Goal: Task Accomplishment & Management: Manage account settings

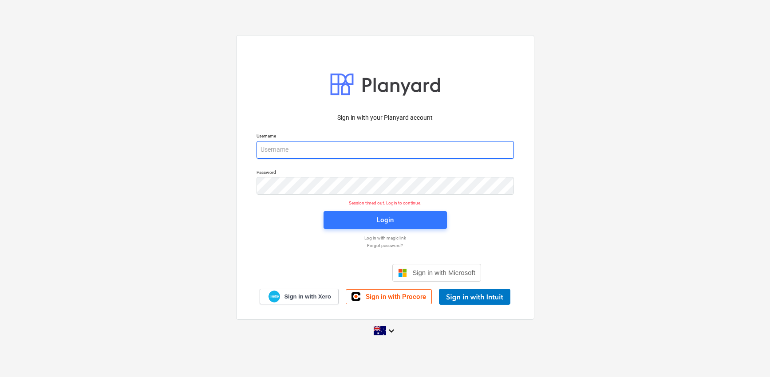
click at [376, 157] on input "email" at bounding box center [385, 150] width 257 height 18
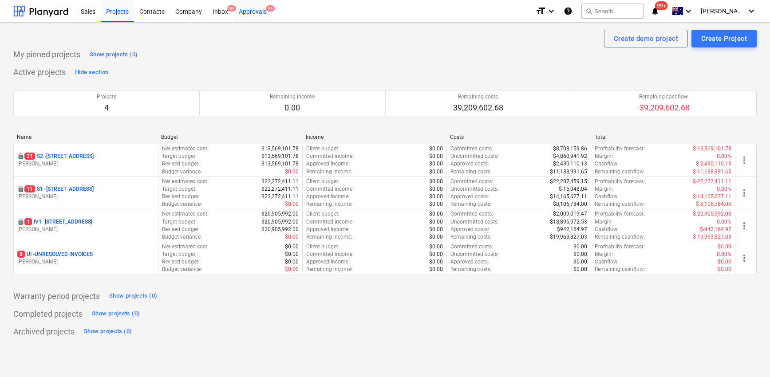
click at [259, 13] on div "Approvals 9+" at bounding box center [252, 11] width 39 height 23
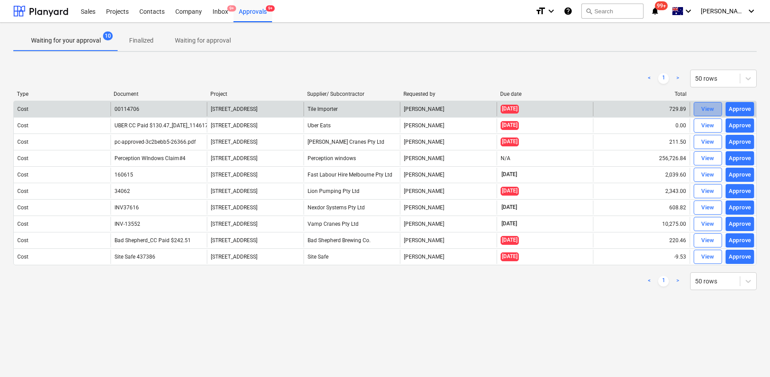
click at [701, 108] on div "View" at bounding box center [707, 109] width 13 height 10
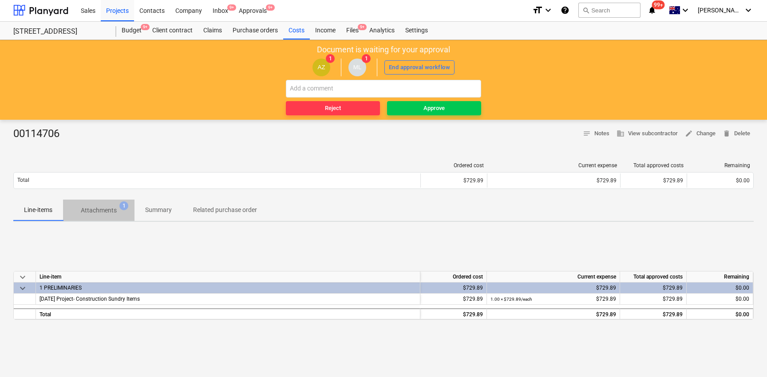
click at [98, 210] on p "Attachments" at bounding box center [99, 210] width 36 height 9
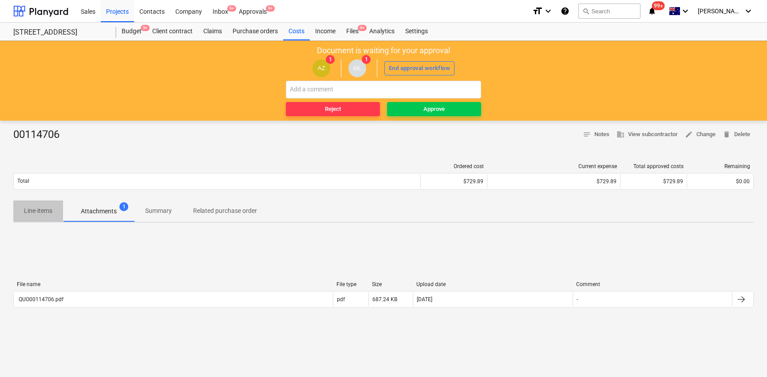
click at [44, 211] on p "Line-items" at bounding box center [38, 210] width 28 height 9
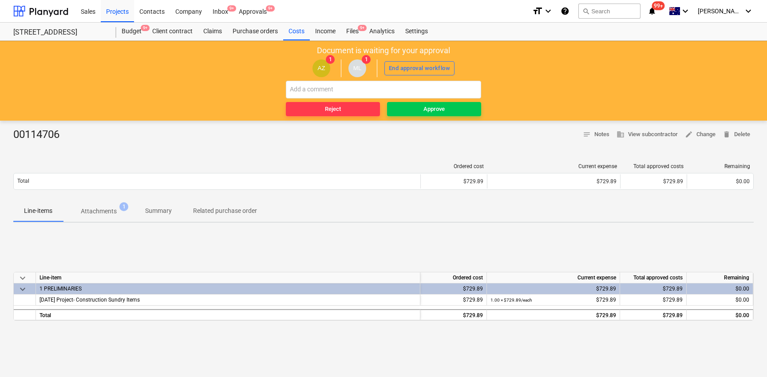
drag, startPoint x: 117, startPoint y: 191, endPoint x: 114, endPoint y: 216, distance: 25.5
click at [117, 191] on div "Ordered cost Current expense Total approved costs Remaining Total $729.89 $729.…" at bounding box center [383, 178] width 740 height 30
click at [114, 216] on span "Attachments 1" at bounding box center [98, 211] width 71 height 16
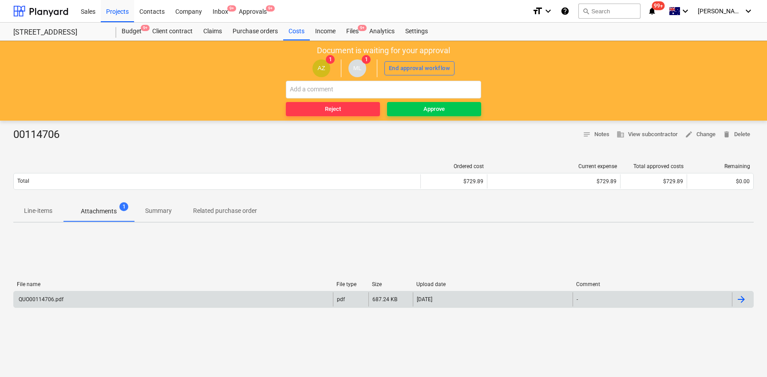
click at [181, 299] on div "QUO00114706.pdf" at bounding box center [173, 300] width 319 height 14
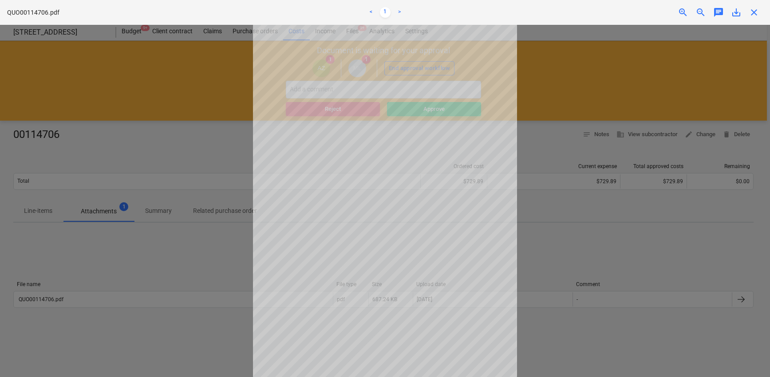
click at [561, 220] on div at bounding box center [385, 201] width 770 height 352
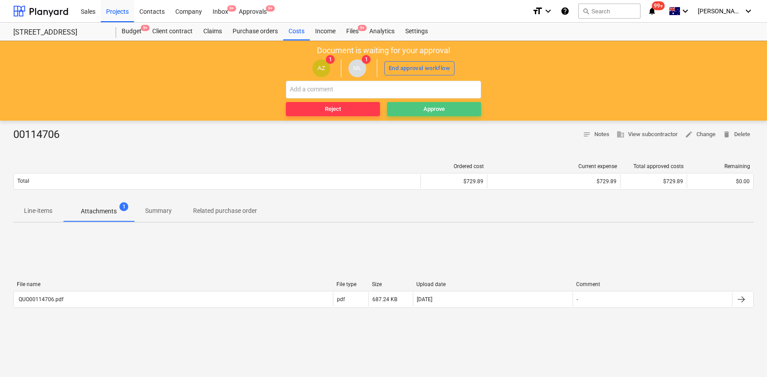
click at [450, 114] on span "Approve" at bounding box center [434, 109] width 87 height 10
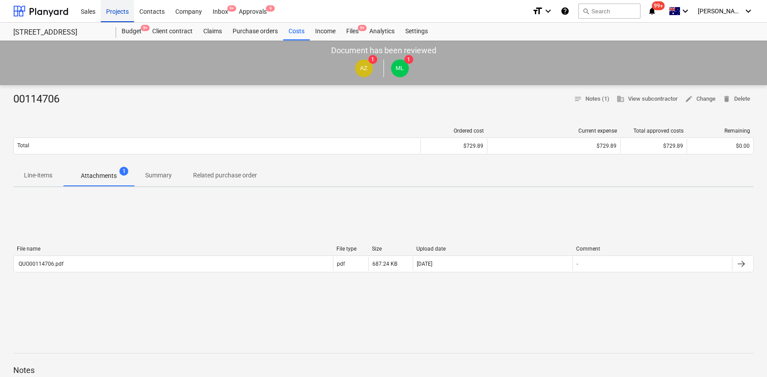
click at [122, 13] on div "Projects" at bounding box center [117, 11] width 33 height 23
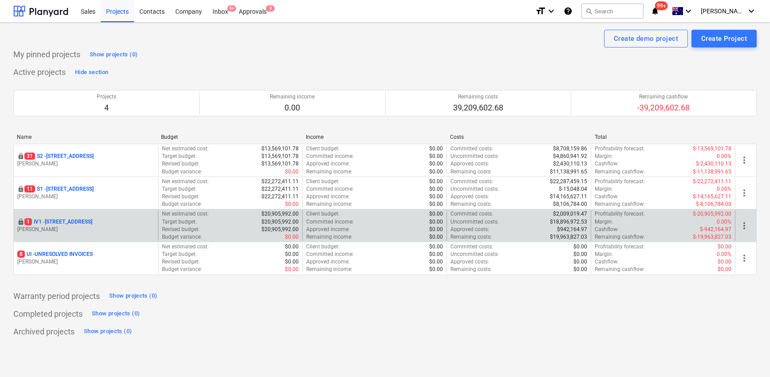
click at [86, 218] on p "1 IV1 - 24 Lower Heidelberg Rd, Ivanhoe" at bounding box center [58, 222] width 68 height 8
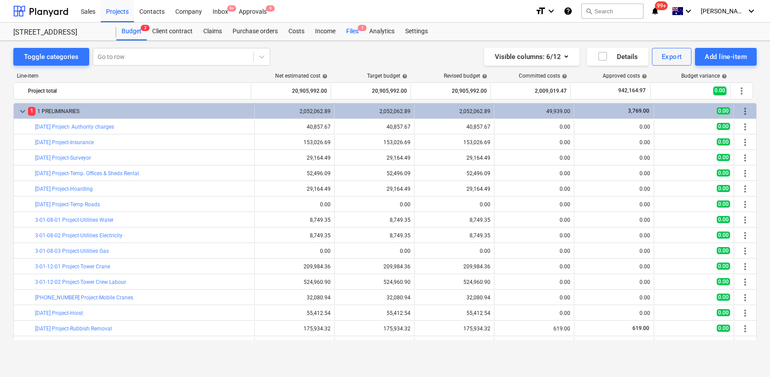
click at [356, 34] on div "Files 1" at bounding box center [352, 32] width 23 height 18
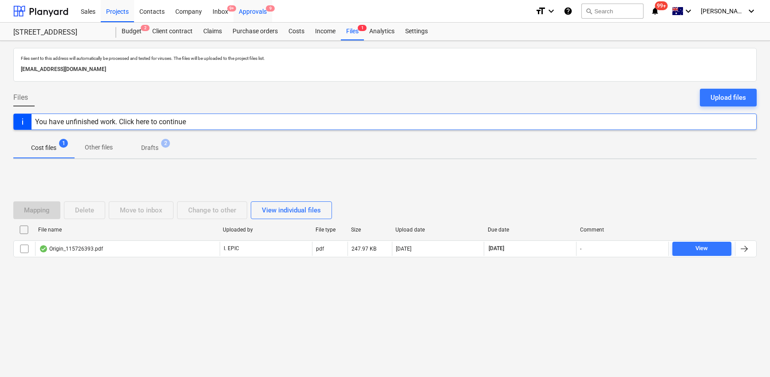
click at [248, 7] on div "Approvals 9" at bounding box center [252, 11] width 39 height 23
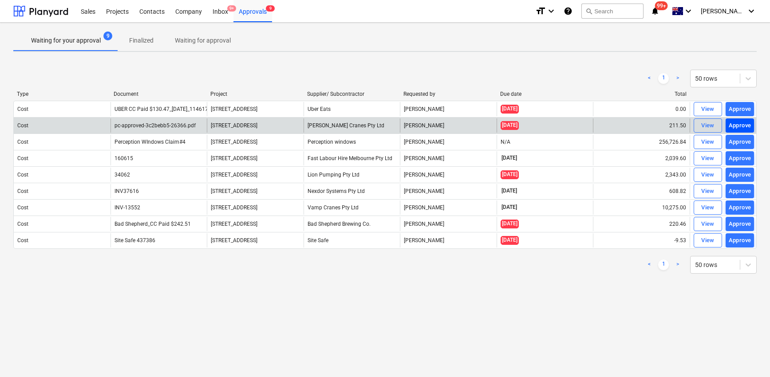
click at [739, 124] on div "Approve" at bounding box center [740, 126] width 23 height 10
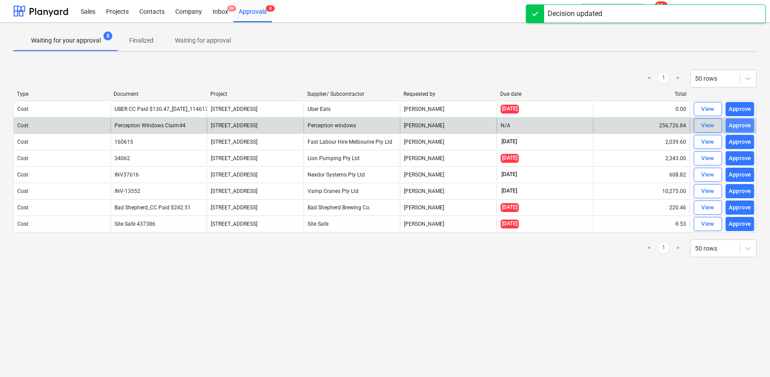
click at [738, 127] on div "Approve" at bounding box center [740, 126] width 23 height 10
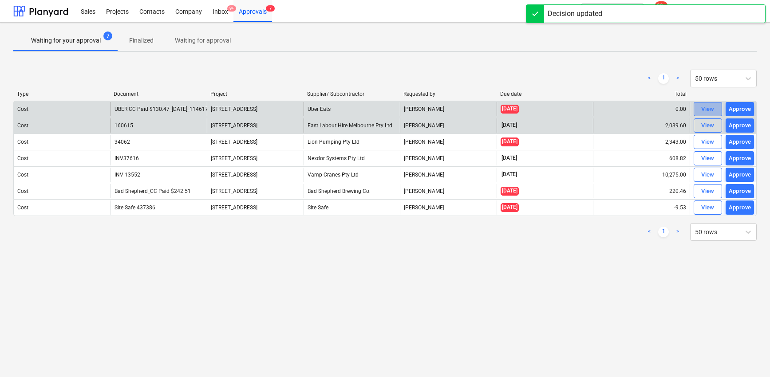
click at [715, 110] on span "View" at bounding box center [708, 109] width 20 height 10
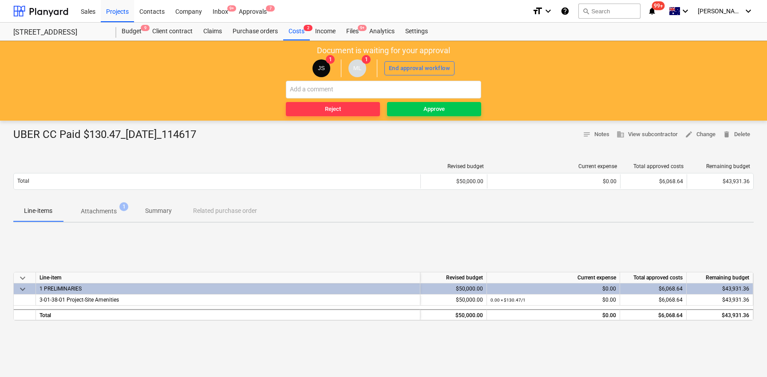
click at [94, 211] on p "Attachments" at bounding box center [99, 211] width 36 height 9
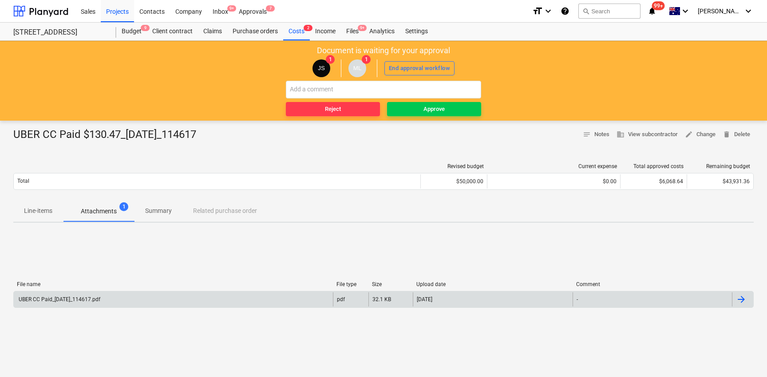
click at [91, 301] on div "UBER CC Paid_10Oct2025_114617.pdf" at bounding box center [58, 300] width 83 height 6
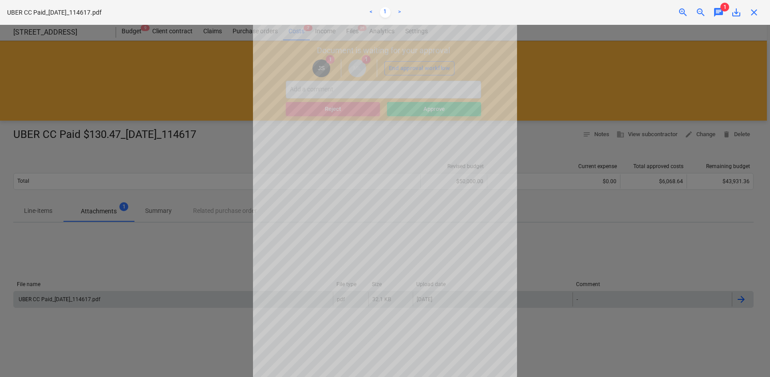
click at [193, 237] on div at bounding box center [385, 201] width 770 height 352
click at [147, 225] on div at bounding box center [385, 201] width 770 height 352
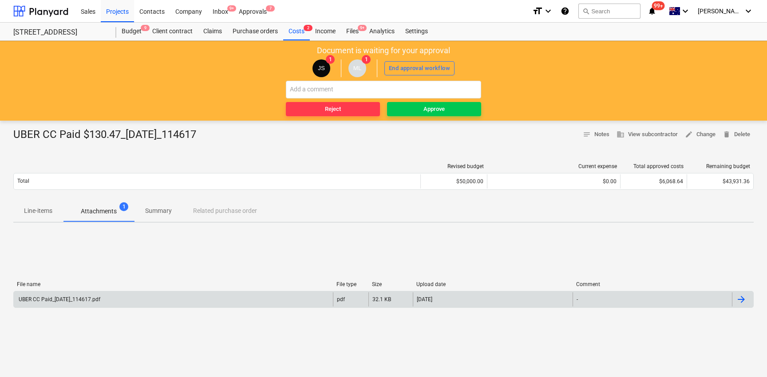
click at [40, 208] on p "Line-items" at bounding box center [38, 210] width 28 height 9
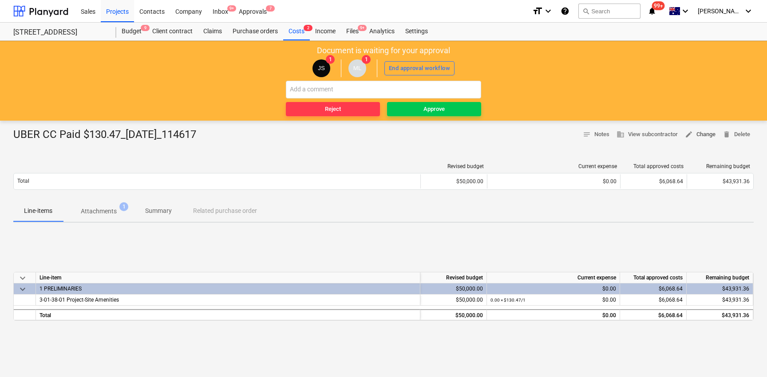
click at [707, 132] on span "edit Change" at bounding box center [700, 135] width 31 height 10
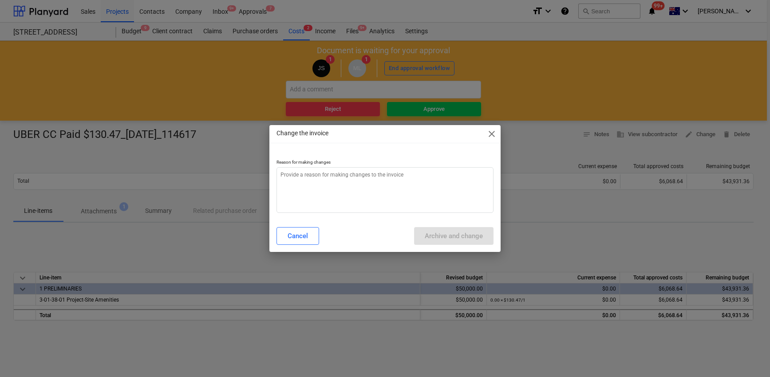
type textarea "x"
click at [430, 177] on textarea at bounding box center [385, 190] width 217 height 46
type textarea "s"
type textarea "x"
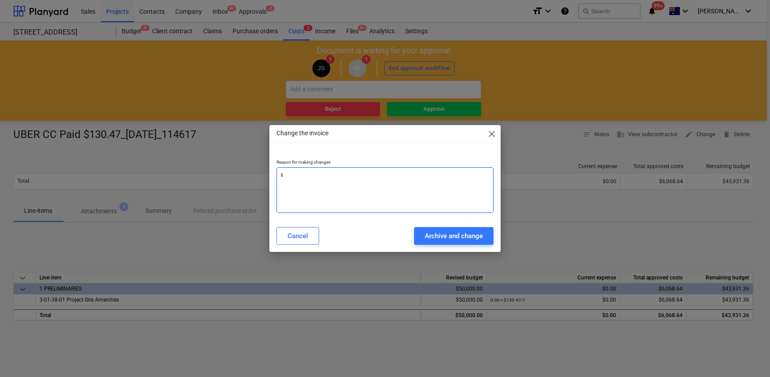
type textarea "st"
type textarea "x"
type textarea "sta"
type textarea "x"
type textarea "staf"
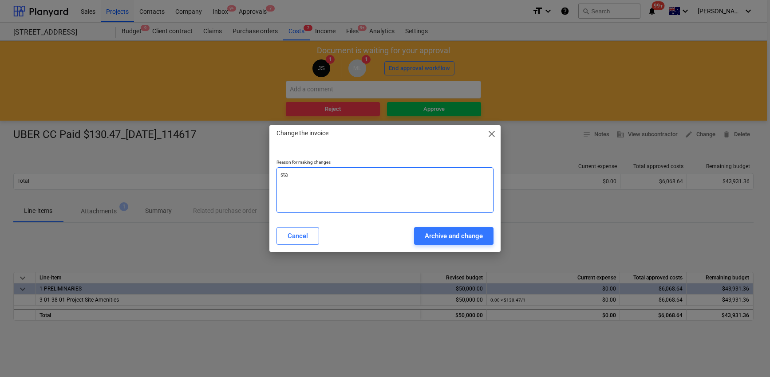
type textarea "x"
type textarea "staff"
type textarea "x"
type textarea "staff"
type textarea "x"
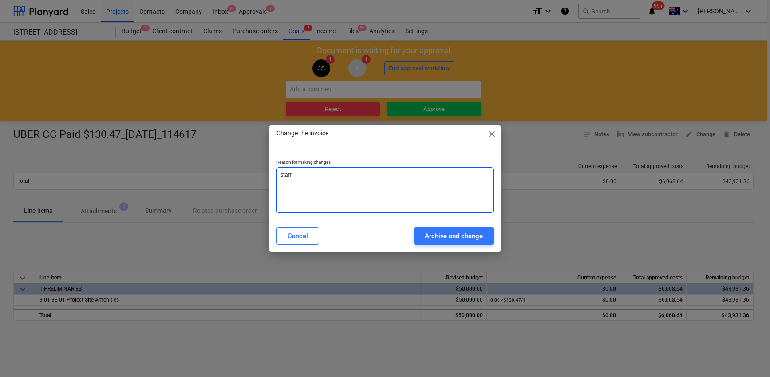
type textarea "staff a"
type textarea "x"
type textarea "staff am"
type textarea "x"
type textarea "staff ame"
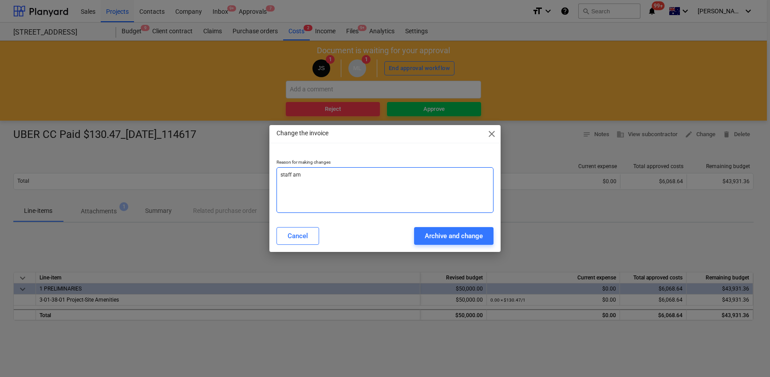
type textarea "x"
type textarea "staff amen"
type textarea "x"
type textarea "staff ament"
type textarea "x"
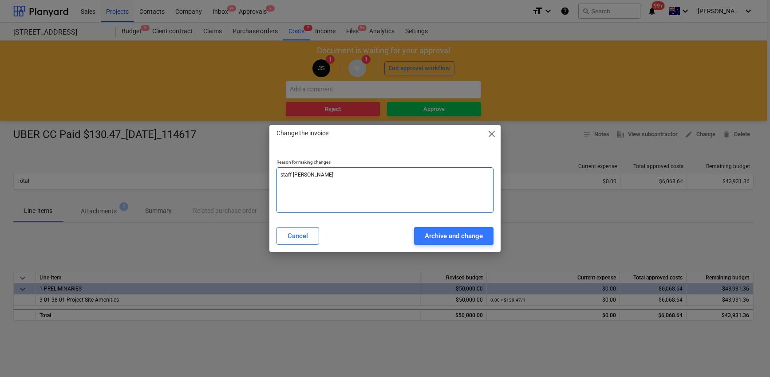
type textarea "staff amenti"
type textarea "x"
type textarea "staff amentii"
type textarea "x"
type textarea "staff amenti"
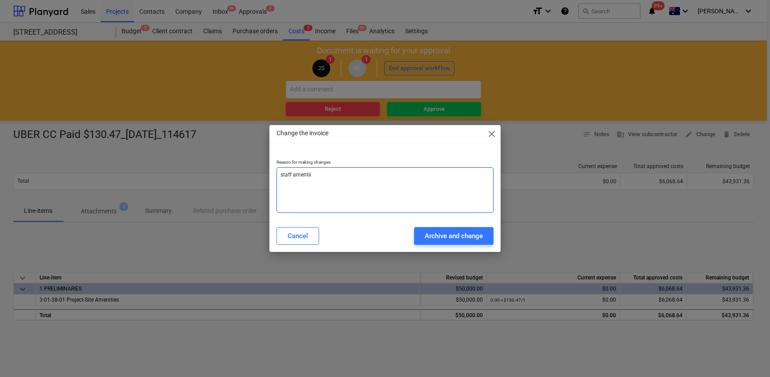
type textarea "x"
type textarea "staff amentit"
type textarea "x"
type textarea "staff amentiti"
type textarea "x"
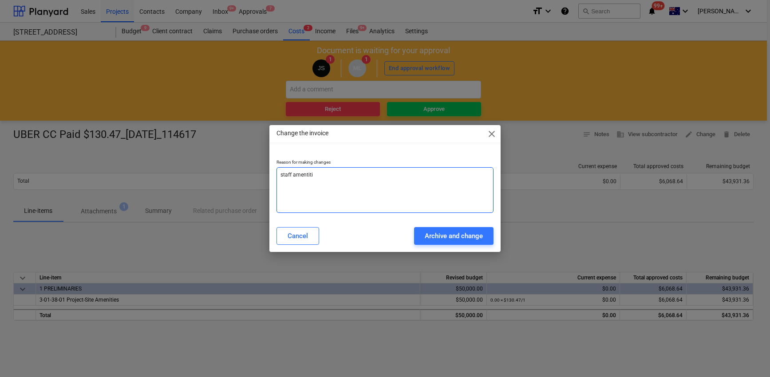
type textarea "staff amentitie"
type textarea "x"
type textarea "staff amentities"
type textarea "x"
type textarea "staff amentities"
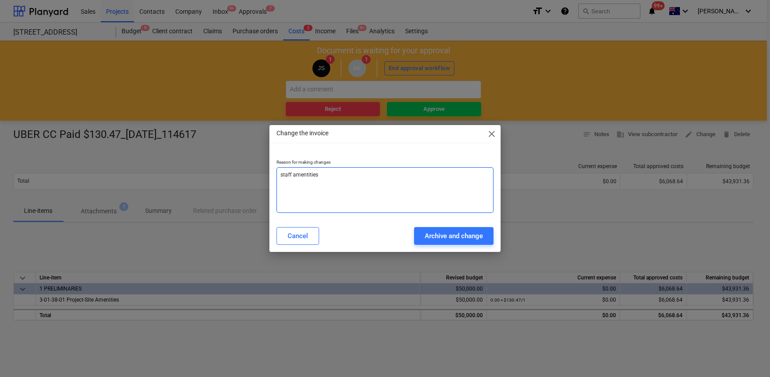
type textarea "x"
type textarea "staff amentities"
type textarea "x"
type textarea "staff amentities"
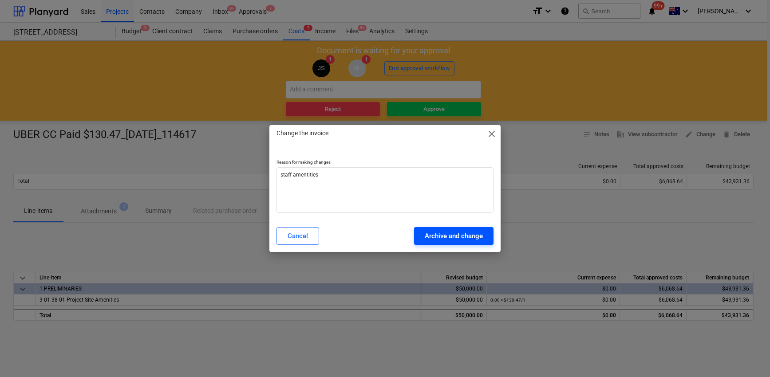
click at [483, 232] on button "Archive and change" at bounding box center [453, 236] width 79 height 18
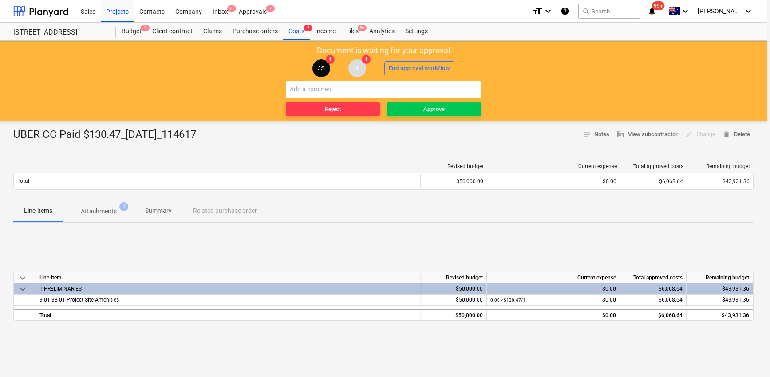
type textarea "x"
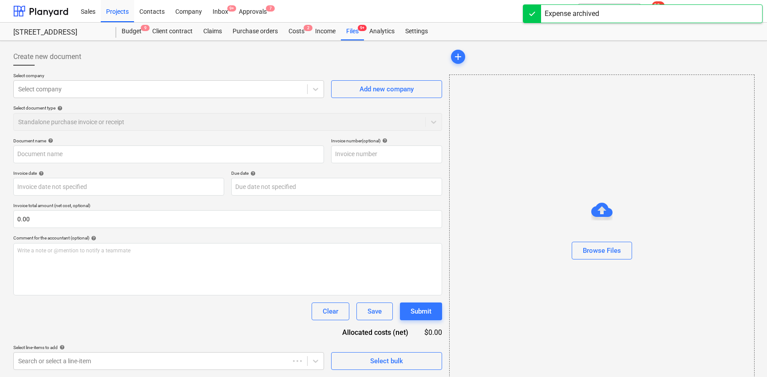
type input "UBER CC Paid $130.47_10Oct2025_114617"
type input "10 Oct 2025"
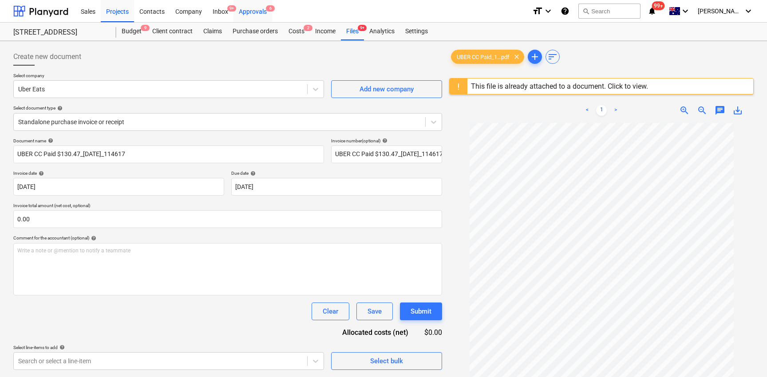
click at [255, 14] on div "Approvals 6" at bounding box center [252, 11] width 39 height 23
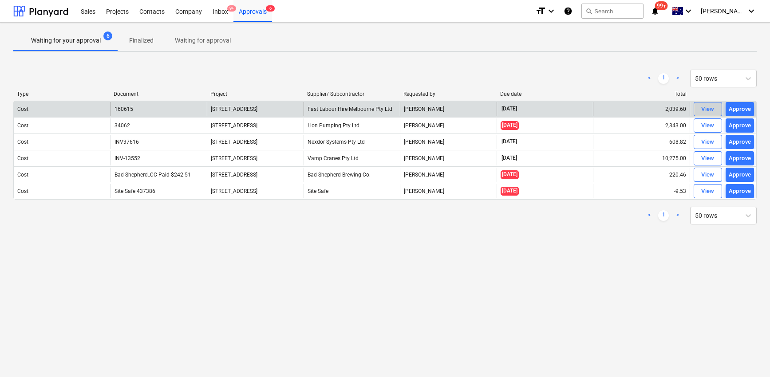
click at [709, 113] on div "View" at bounding box center [707, 109] width 13 height 10
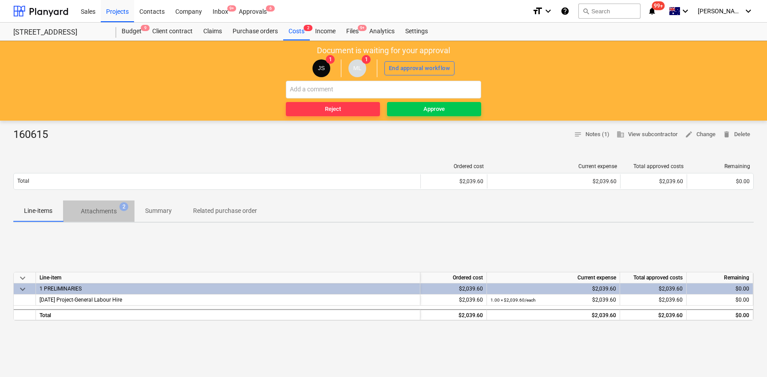
click at [105, 213] on p "Attachments" at bounding box center [99, 211] width 36 height 9
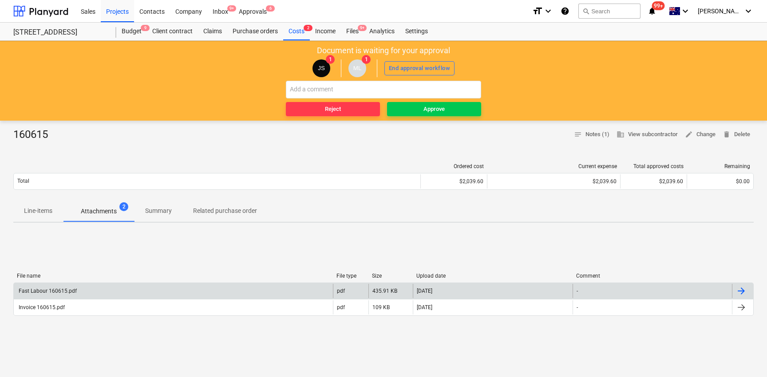
click at [119, 289] on div "Fast Labour 160615.pdf" at bounding box center [173, 291] width 319 height 14
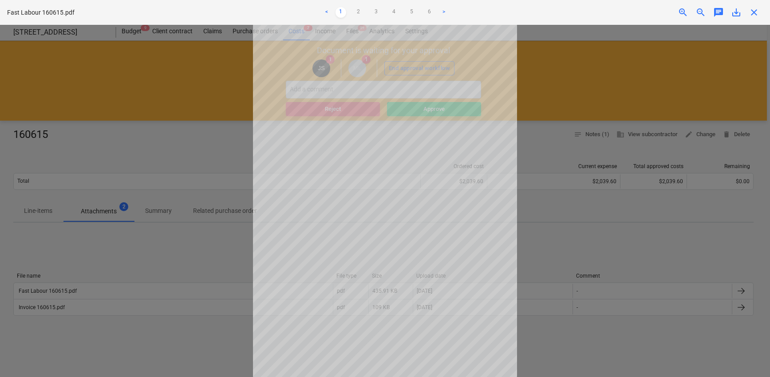
click at [629, 237] on div at bounding box center [385, 201] width 770 height 352
click at [141, 300] on div at bounding box center [385, 201] width 770 height 352
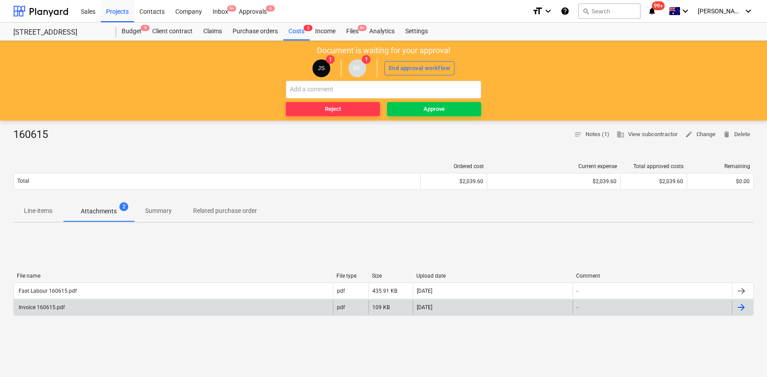
click at [64, 309] on div "Invoice 160615.pdf" at bounding box center [173, 308] width 319 height 14
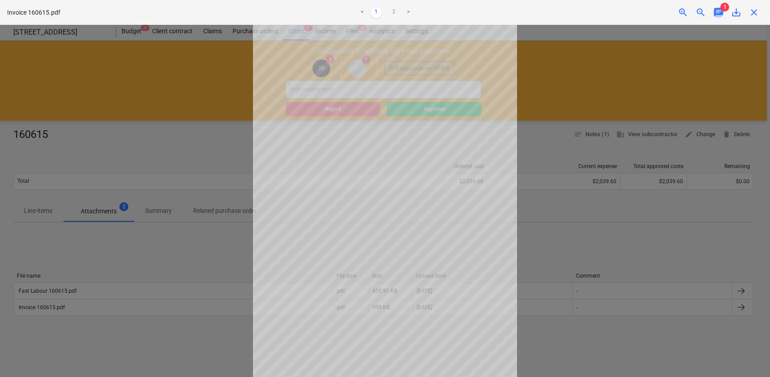
click at [717, 8] on span "chat" at bounding box center [718, 12] width 11 height 11
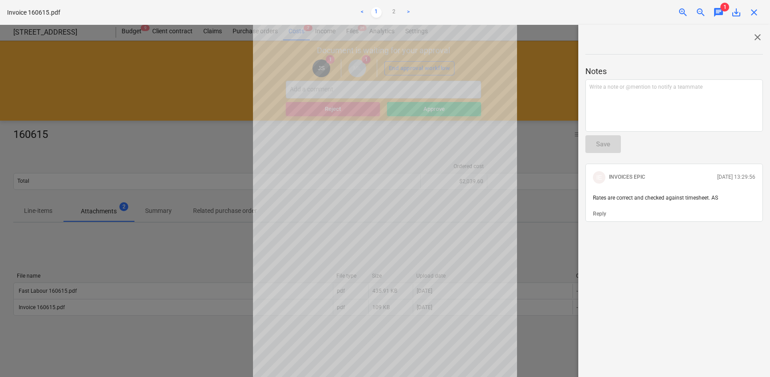
click at [753, 11] on span "close" at bounding box center [754, 12] width 11 height 11
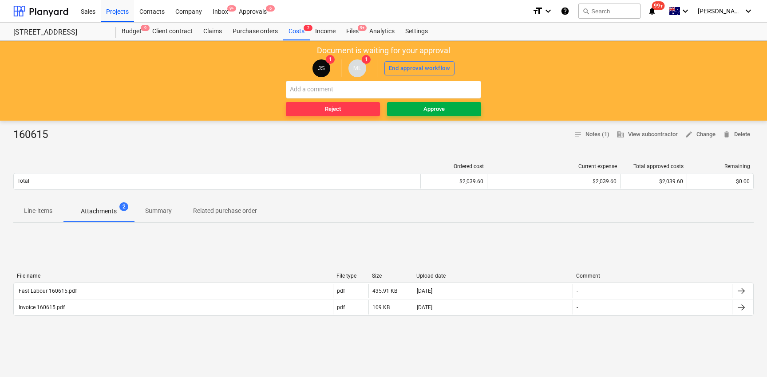
click at [457, 115] on button "Approve" at bounding box center [434, 109] width 94 height 14
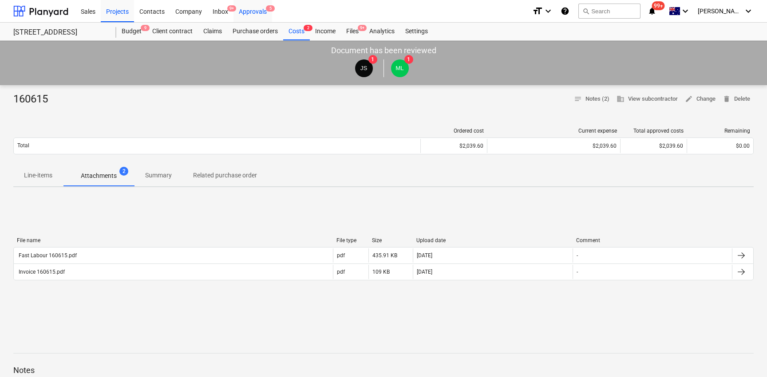
click at [252, 8] on div "Approvals 5" at bounding box center [252, 11] width 39 height 23
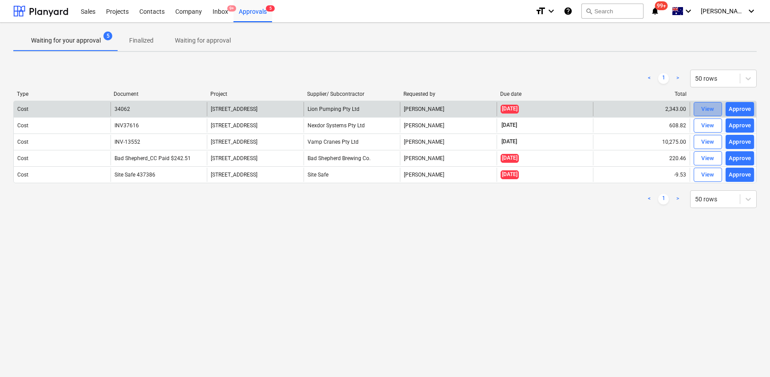
click at [712, 110] on div "View" at bounding box center [707, 109] width 13 height 10
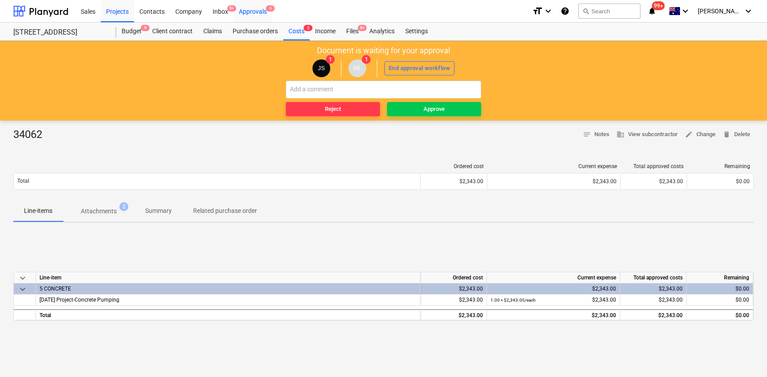
click at [267, 14] on div "Approvals 6" at bounding box center [252, 11] width 39 height 23
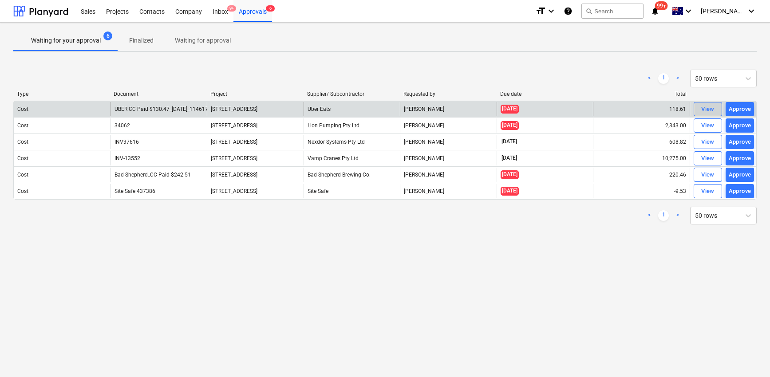
click at [701, 111] on div "View" at bounding box center [707, 109] width 13 height 10
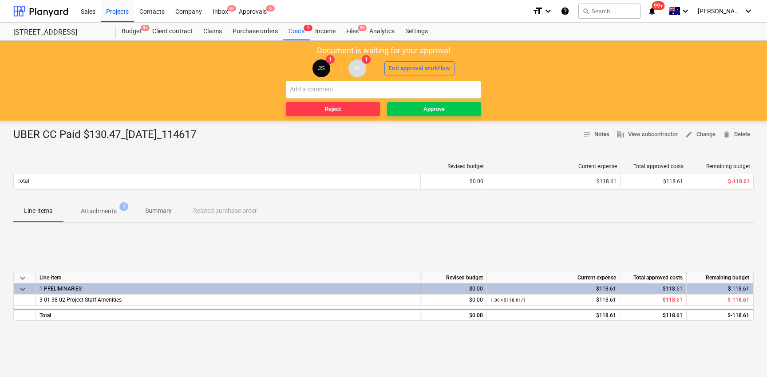
click at [595, 136] on span "notes Notes" at bounding box center [596, 135] width 27 height 10
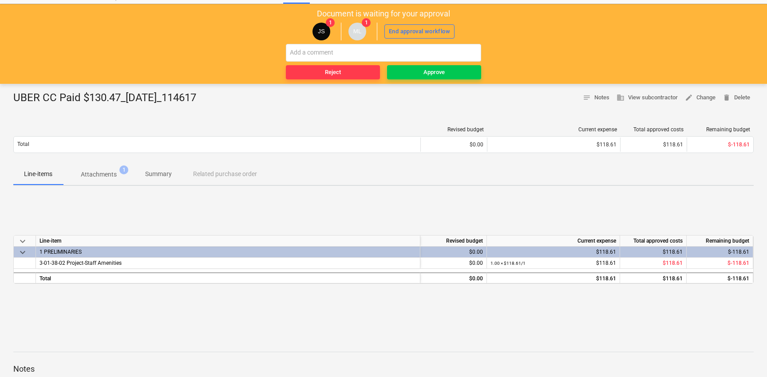
scroll to position [35, 0]
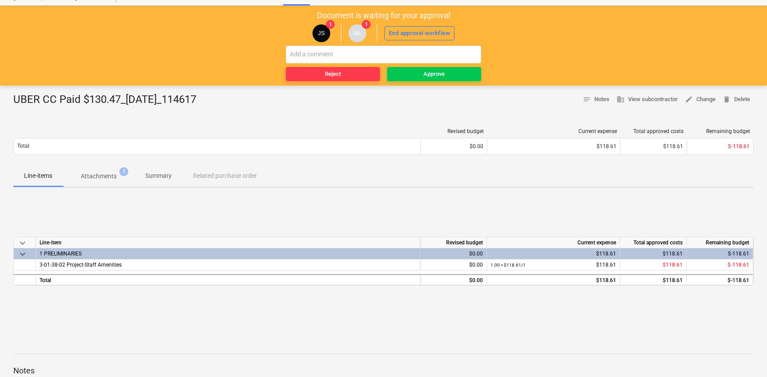
click at [108, 162] on div "Revised budget Current expense Total approved costs Remaining budget Total $0.0…" at bounding box center [383, 143] width 740 height 44
click at [108, 169] on span "Attachments 1" at bounding box center [98, 176] width 71 height 16
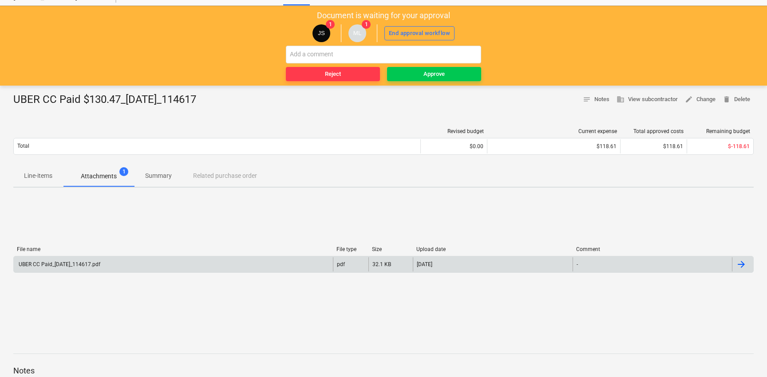
click at [147, 259] on div "UBER CC Paid_10Oct2025_114617.pdf" at bounding box center [173, 264] width 319 height 14
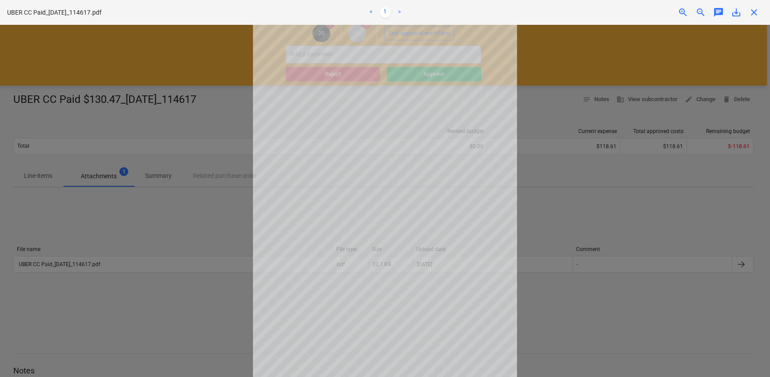
click at [661, 53] on div at bounding box center [385, 201] width 770 height 352
click at [752, 15] on span "close" at bounding box center [754, 12] width 11 height 11
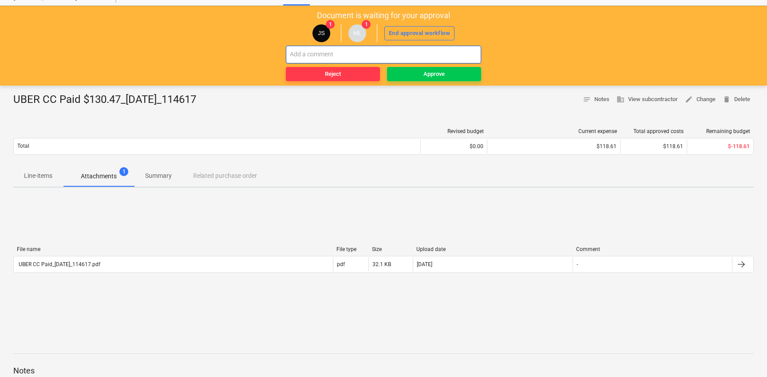
click at [409, 48] on input "text" at bounding box center [383, 55] width 195 height 18
type input "paid via cc"
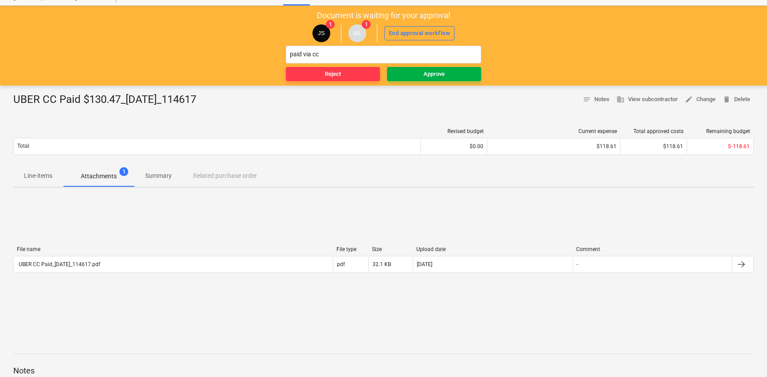
click at [449, 76] on span "Approve" at bounding box center [434, 74] width 87 height 10
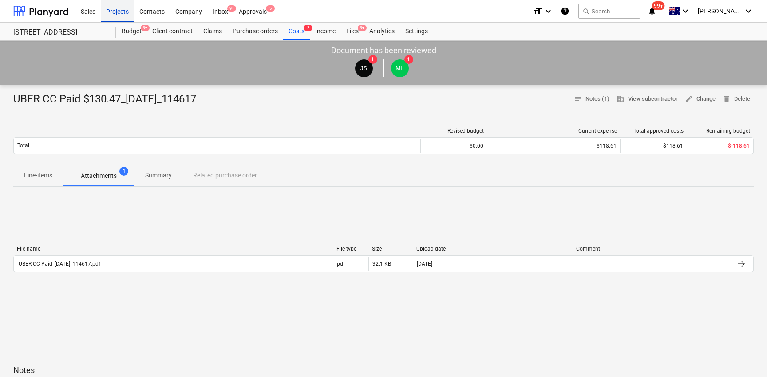
click at [113, 6] on div "Projects" at bounding box center [117, 11] width 33 height 23
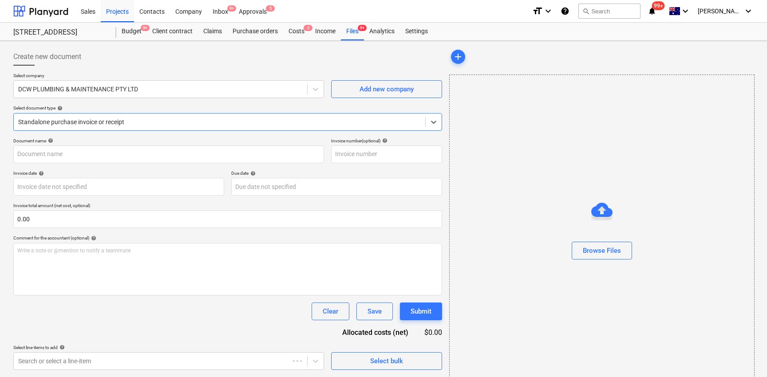
type input "Assessment summary pc-approved-5ac7eca2-26366.pdf"
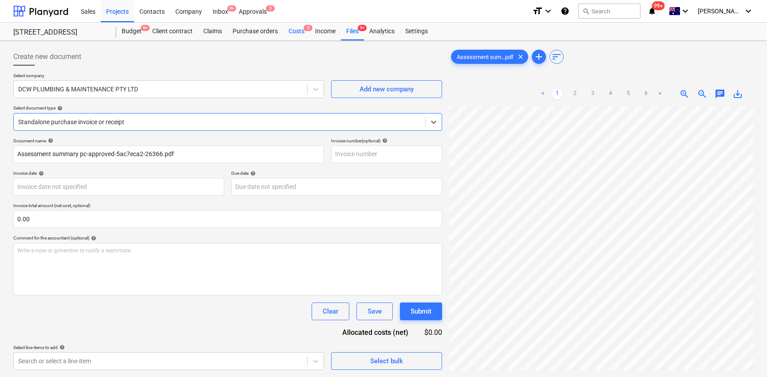
click at [293, 34] on div "Costs 2" at bounding box center [296, 32] width 27 height 18
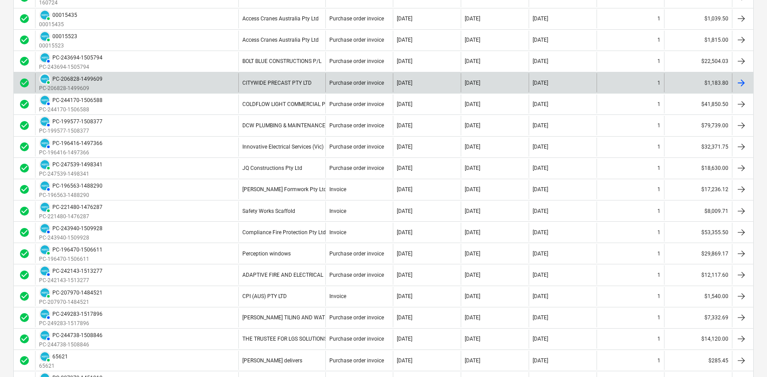
scroll to position [426, 0]
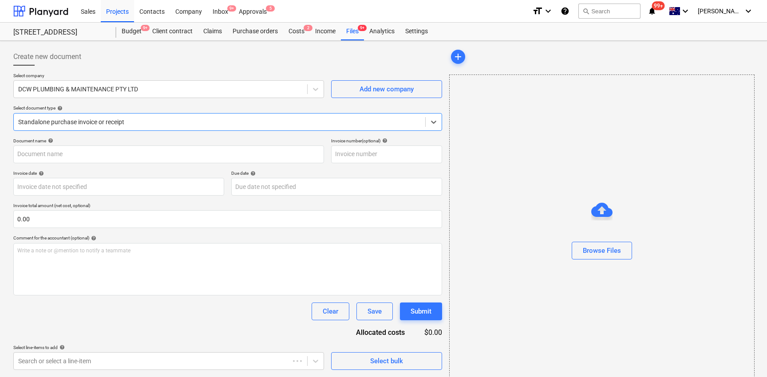
type input "Assessment summary pc-approved-5ac7eca2-26366.pdf"
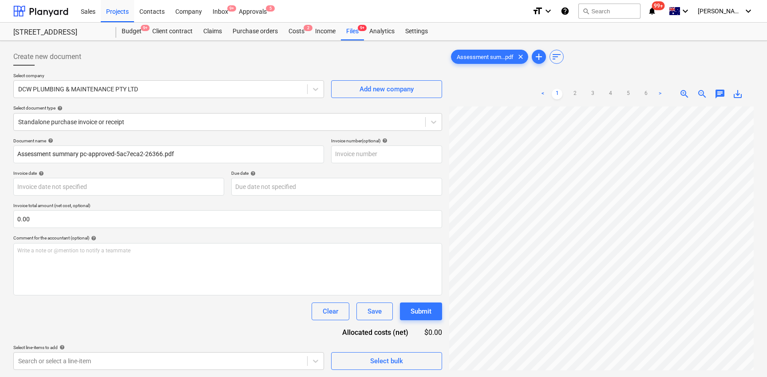
scroll to position [0, 74]
click at [447, 230] on div "Assessment sum...pdf clear add sort < 1 2 3 4 5 6 > zoom_in zoom_out chat 0 sav…" at bounding box center [602, 253] width 312 height 418
click at [589, 13] on span "search" at bounding box center [585, 11] width 7 height 7
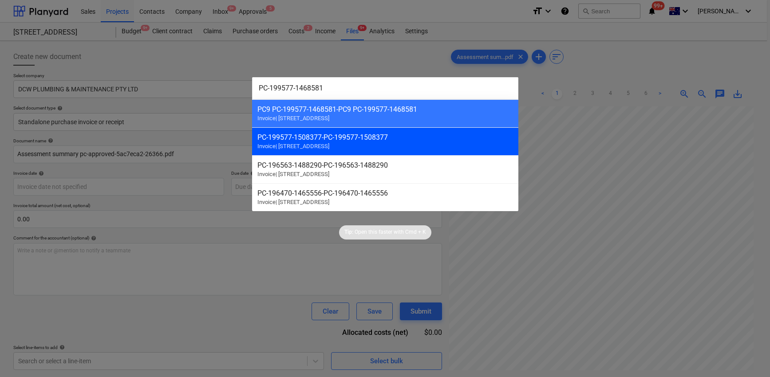
type input "PC-199577-1468581"
click at [428, 134] on div "PC-199577-1508377 - PC-199577-1508377" at bounding box center [385, 137] width 256 height 8
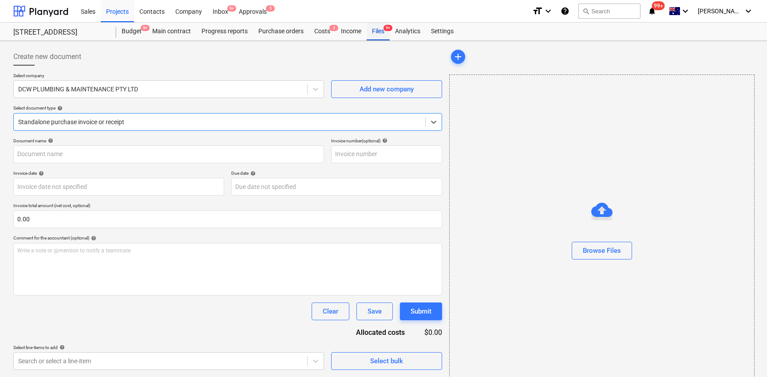
type input "Assessment summary pc-approved-5ac7eca2-26366.pdf"
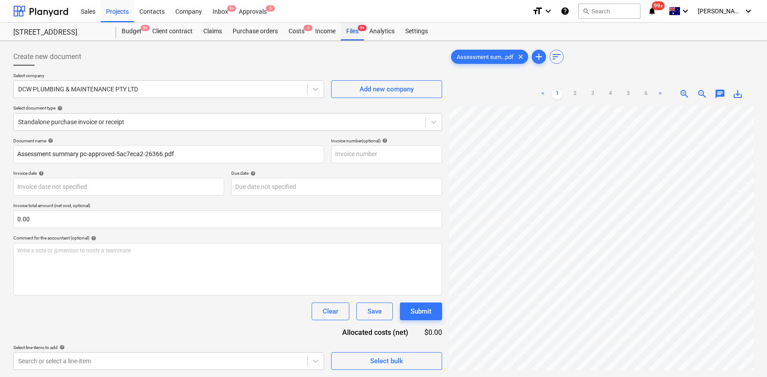
click at [378, 31] on div "Analytics" at bounding box center [382, 32] width 36 height 18
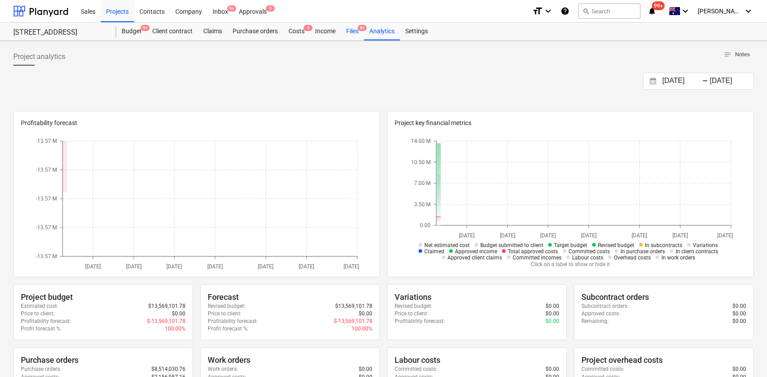
click at [349, 31] on div "Files 9+" at bounding box center [352, 32] width 23 height 18
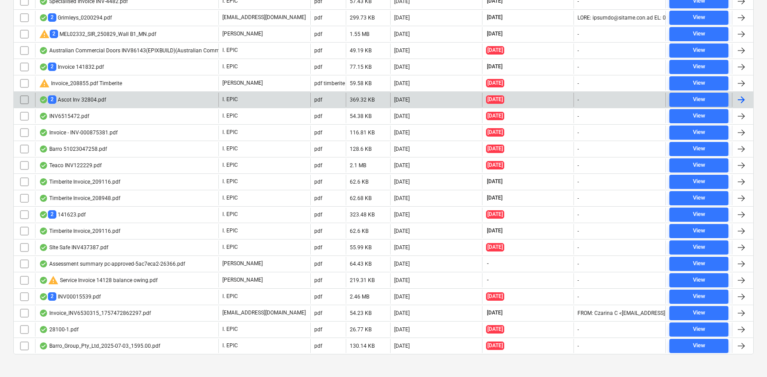
scroll to position [249, 0]
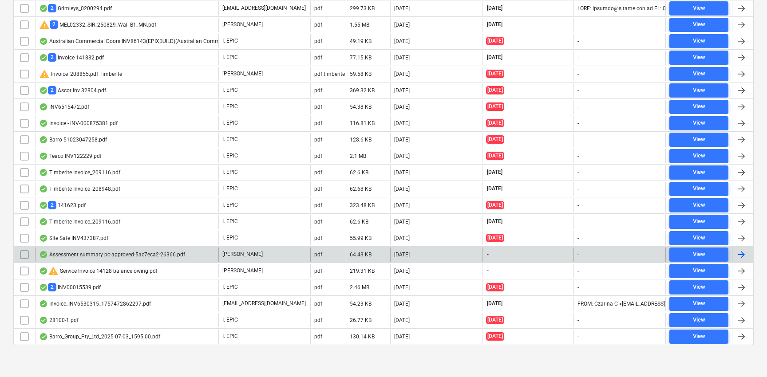
click at [170, 254] on div "Assessment summary pc-approved-5ac7eca2-26366.pdf" at bounding box center [112, 254] width 146 height 7
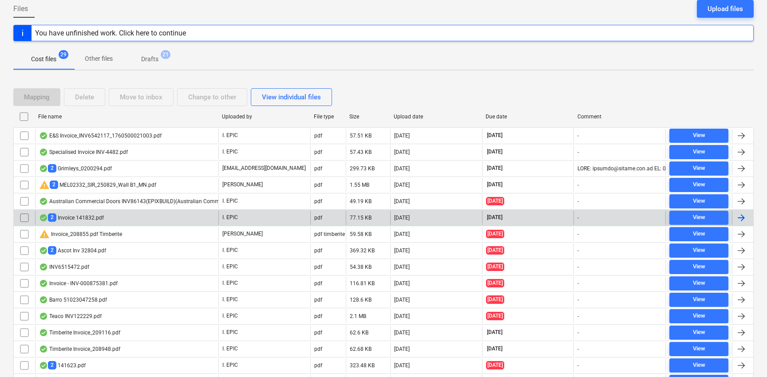
scroll to position [249, 0]
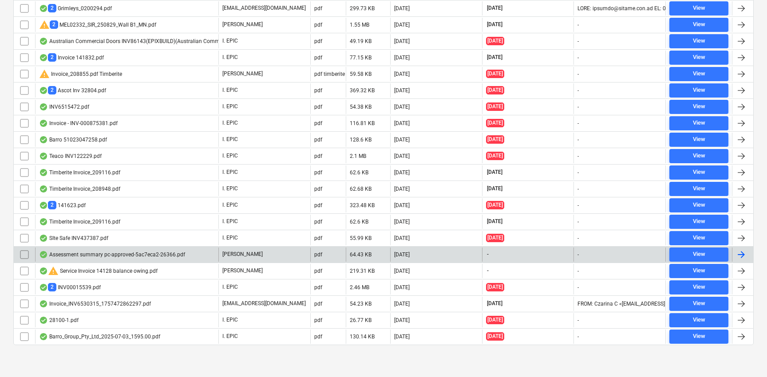
click at [23, 256] on input "checkbox" at bounding box center [24, 255] width 14 height 14
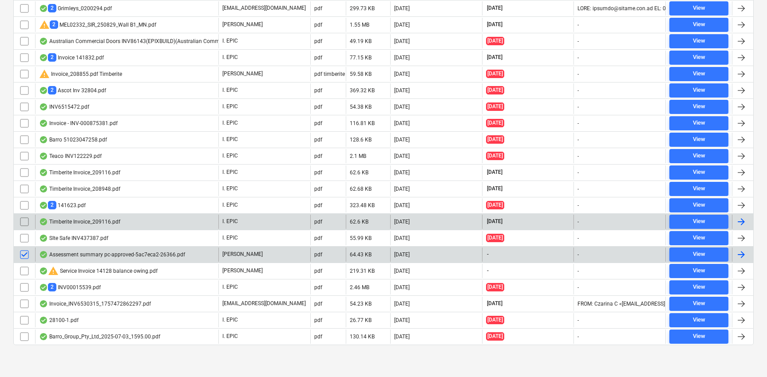
scroll to position [0, 0]
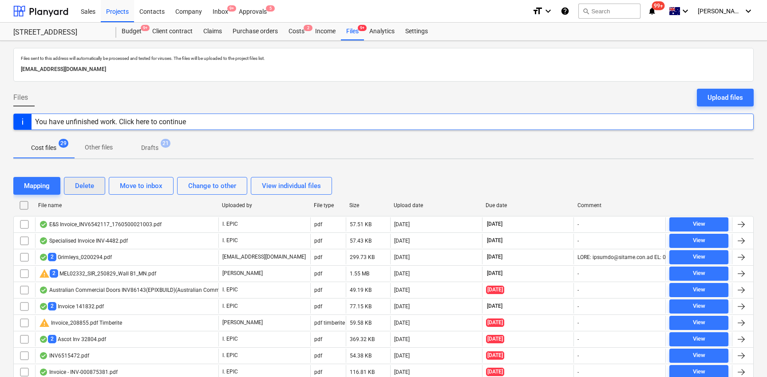
click at [80, 187] on div "Delete" at bounding box center [84, 186] width 19 height 12
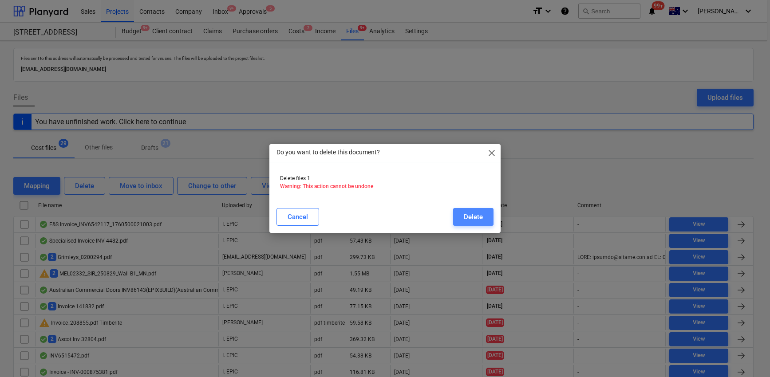
click at [483, 217] on button "Delete" at bounding box center [473, 217] width 40 height 18
